Goal: Navigation & Orientation: Go to known website

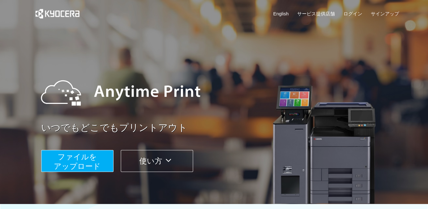
click at [17, 46] on div at bounding box center [214, 102] width 428 height 204
